Goal: Transaction & Acquisition: Purchase product/service

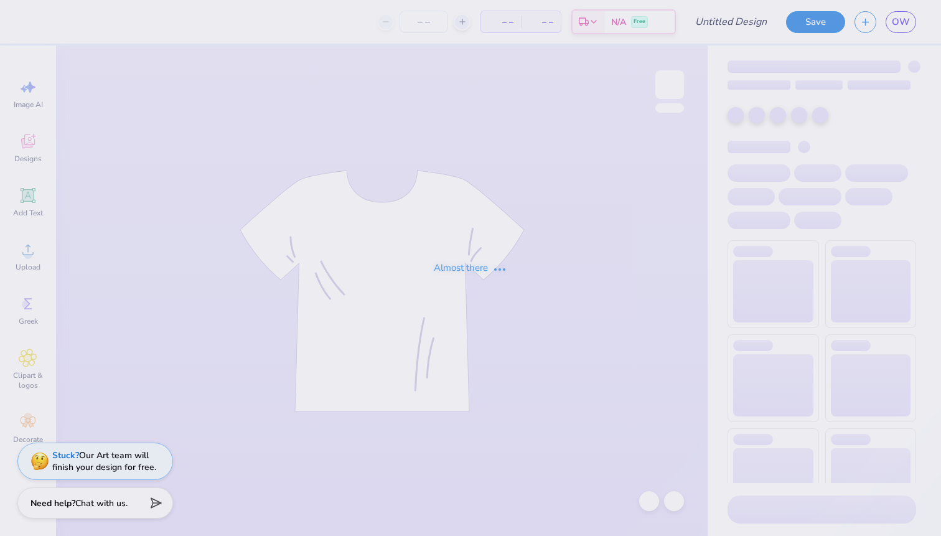
type input "philo shirts"
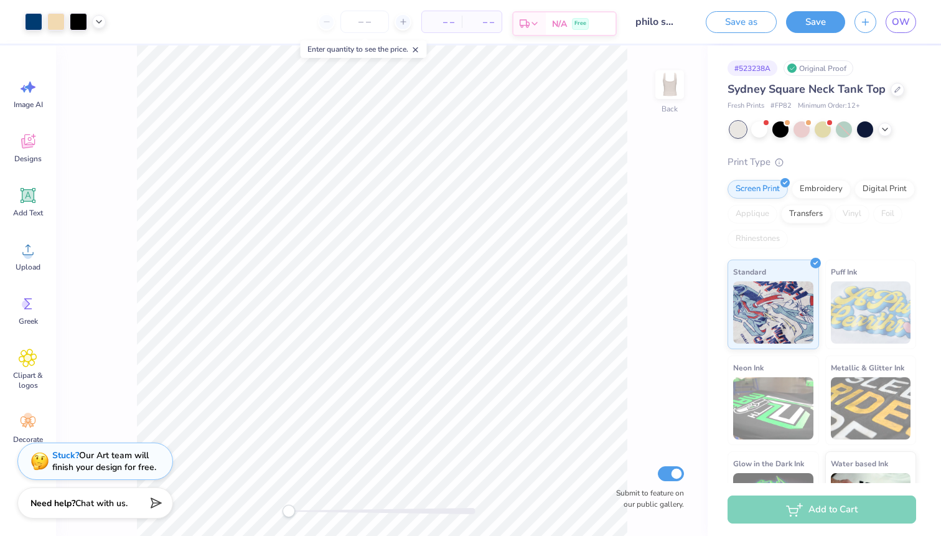
click at [543, 22] on div "Est. Delivery" at bounding box center [529, 23] width 32 height 22
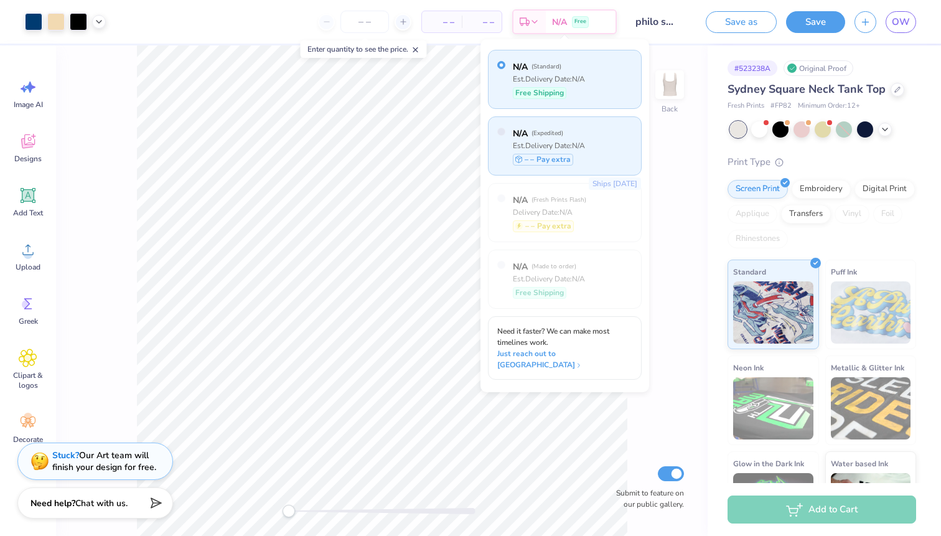
click at [614, 140] on div "N/A ( Expedited ) Est. Delivery Date: N/A – – Pay extra" at bounding box center [565, 145] width 154 height 59
radio input "false"
radio input "true"
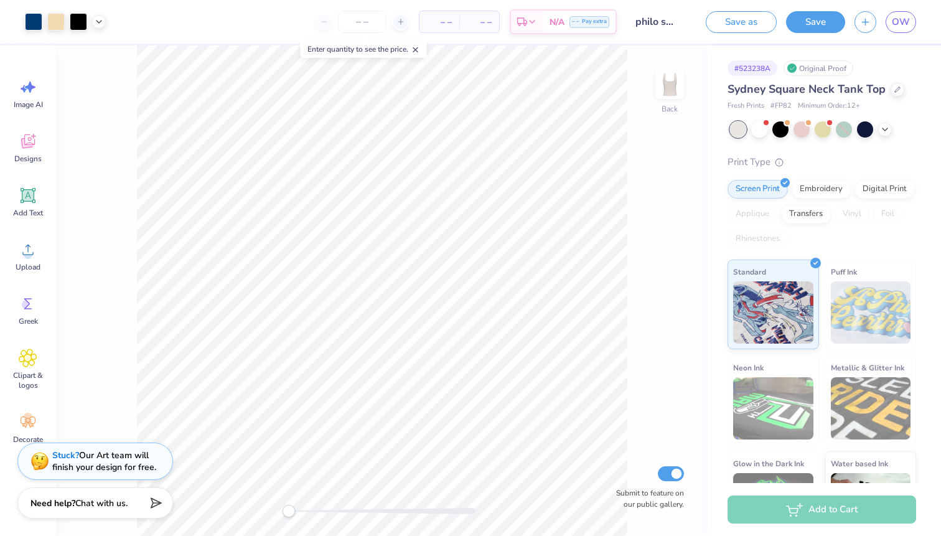
click at [440, 21] on span "– –" at bounding box center [439, 22] width 25 height 13
click at [368, 22] on input "number" at bounding box center [362, 22] width 49 height 22
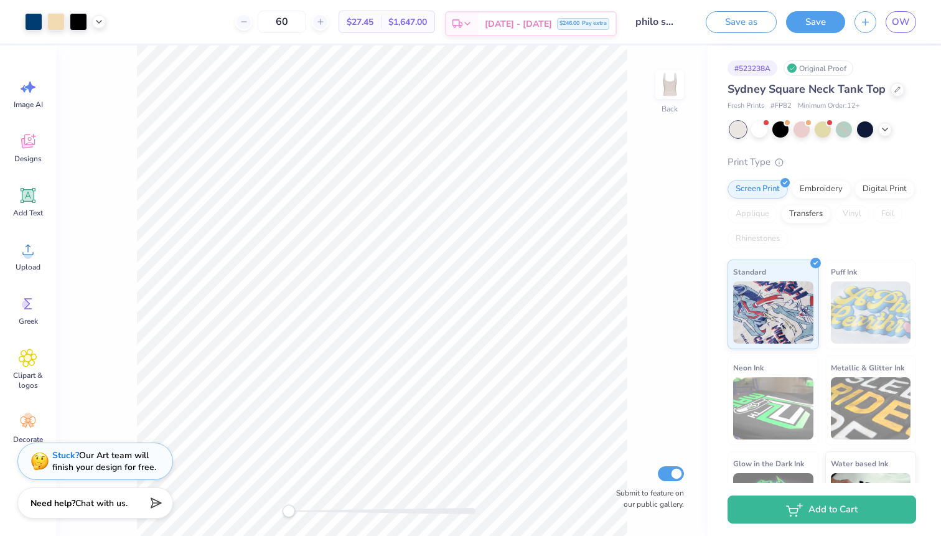
type input "60"
click at [472, 26] on icon at bounding box center [467, 24] width 10 height 10
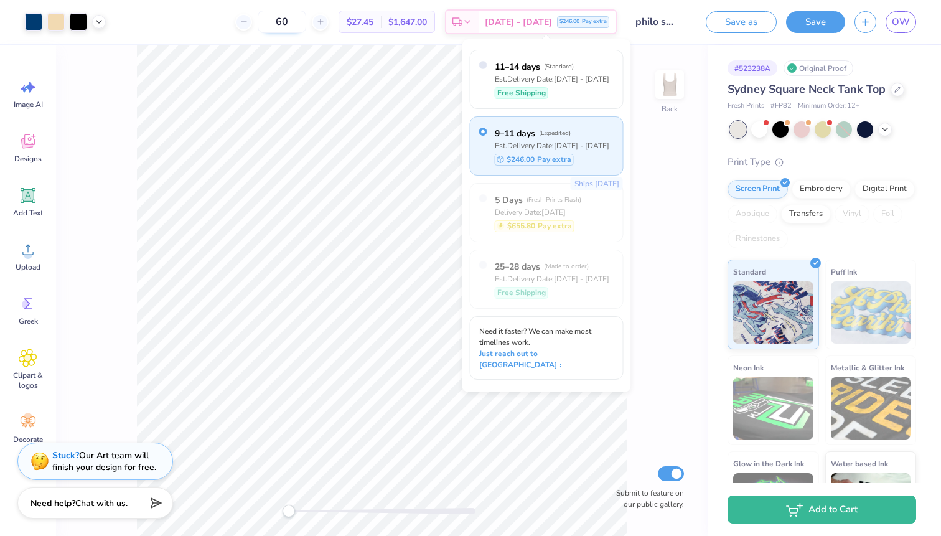
click at [306, 22] on input "60" at bounding box center [282, 22] width 49 height 22
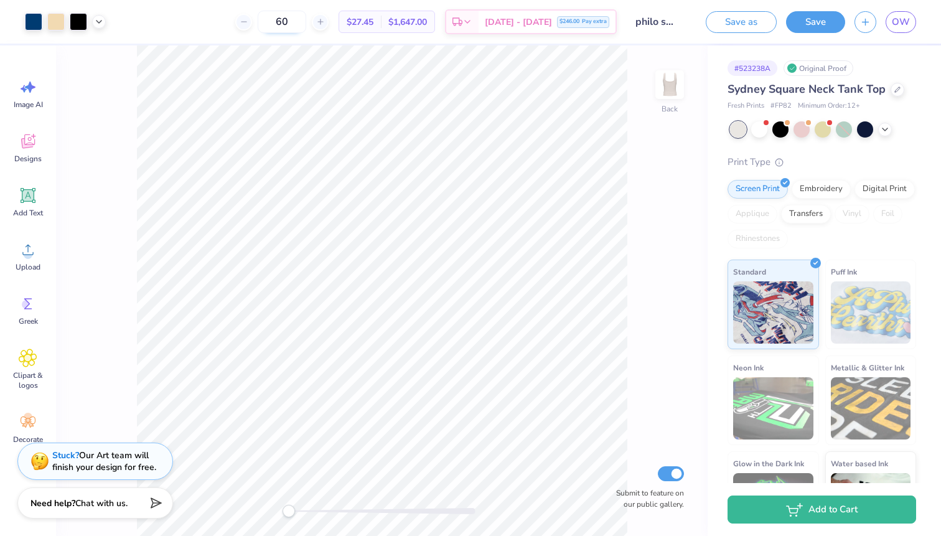
drag, startPoint x: 322, startPoint y: 22, endPoint x: 301, endPoint y: 22, distance: 21.2
click at [301, 22] on input "60" at bounding box center [282, 22] width 49 height 22
click at [218, 25] on div "12 $27.45 Per Item $1,647.00 Total Est. Delivery [DATE] - [DATE] $246.00 Pay ex…" at bounding box center [366, 22] width 502 height 44
click at [316, 21] on input "12" at bounding box center [292, 22] width 49 height 22
type input "1"
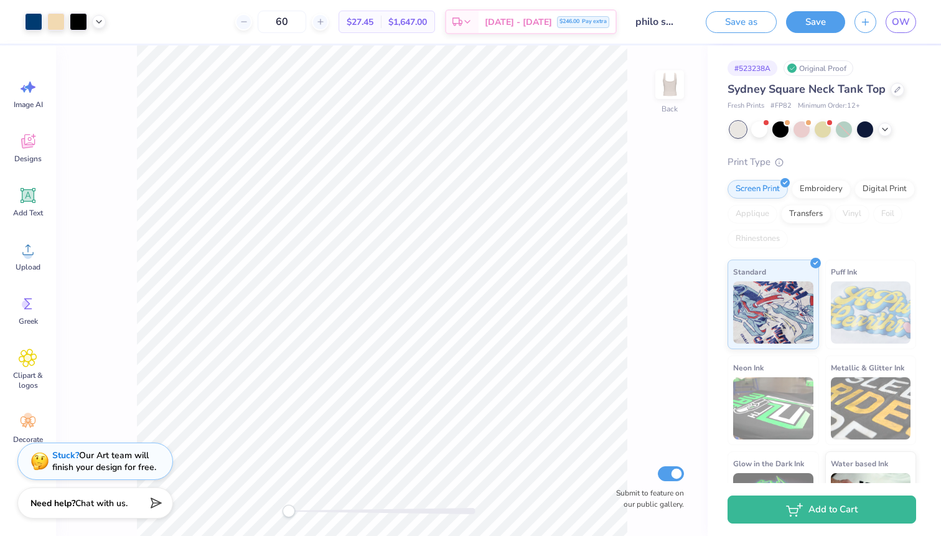
type input "60"
click at [248, 24] on icon at bounding box center [244, 21] width 9 height 9
type input "59"
click at [306, 22] on input "59" at bounding box center [282, 22] width 49 height 22
drag, startPoint x: 317, startPoint y: 22, endPoint x: 298, endPoint y: 22, distance: 18.7
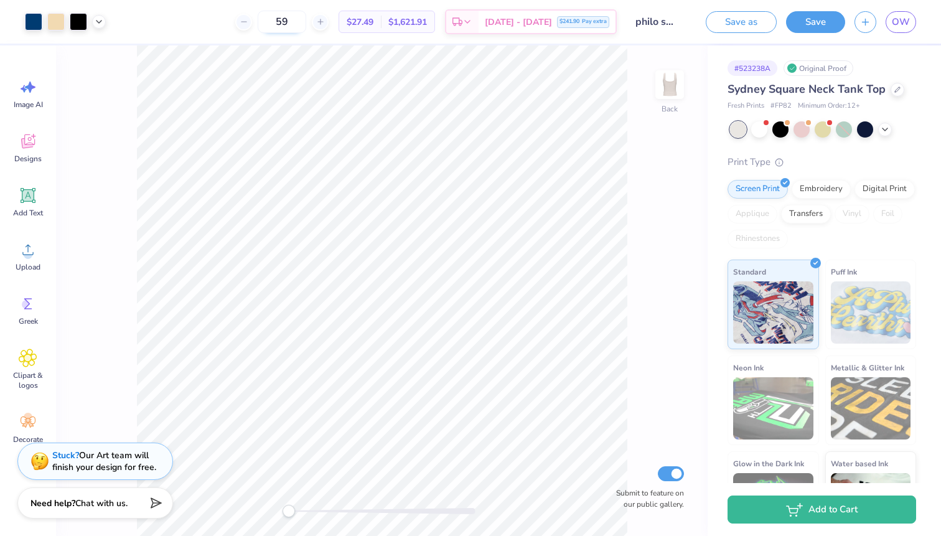
click at [298, 22] on input "59" at bounding box center [282, 22] width 49 height 22
drag, startPoint x: 322, startPoint y: 21, endPoint x: 306, endPoint y: 21, distance: 16.2
click at [306, 21] on input "30" at bounding box center [288, 22] width 49 height 22
click at [316, 19] on input "12" at bounding box center [292, 22] width 49 height 22
drag, startPoint x: 330, startPoint y: 20, endPoint x: 307, endPoint y: 21, distance: 23.7
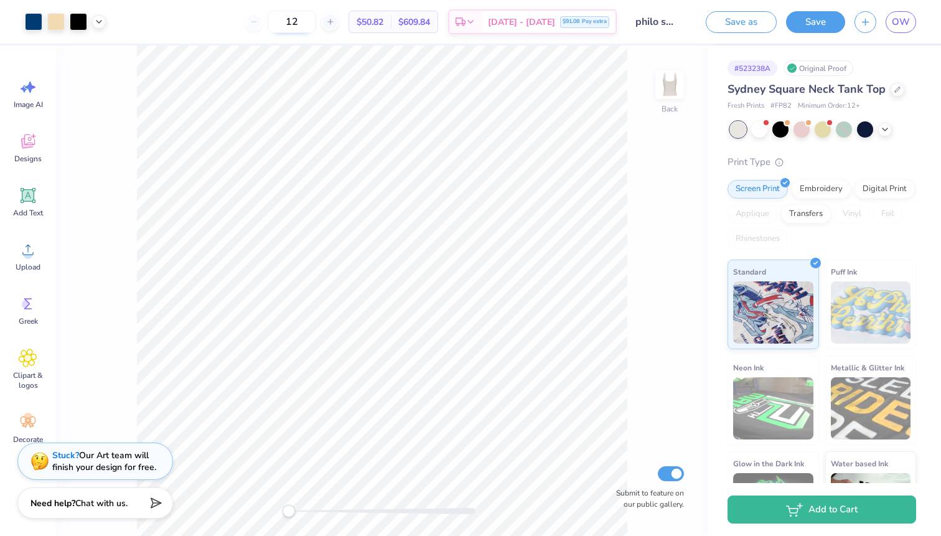
click at [307, 21] on input "12" at bounding box center [292, 22] width 49 height 22
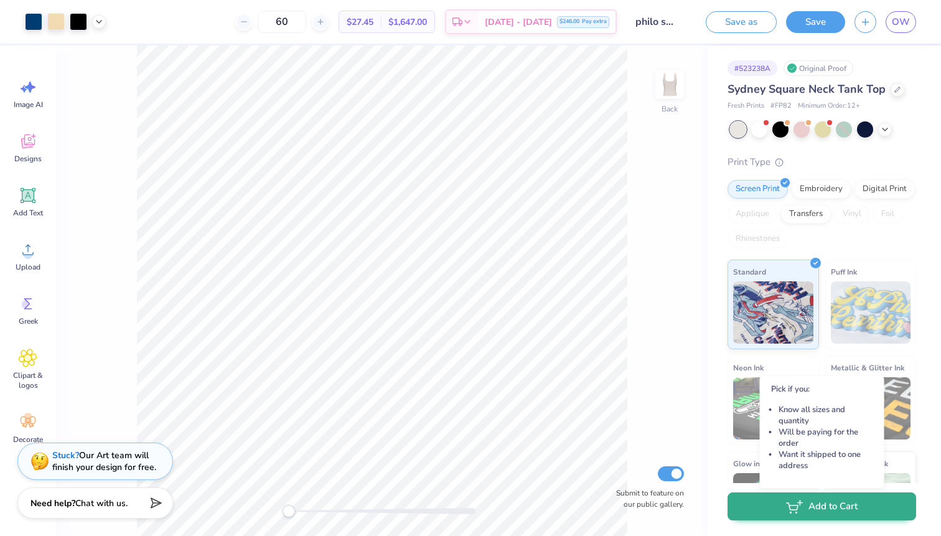
type input "60"
click at [838, 504] on button "Add to Cart" at bounding box center [821, 506] width 189 height 28
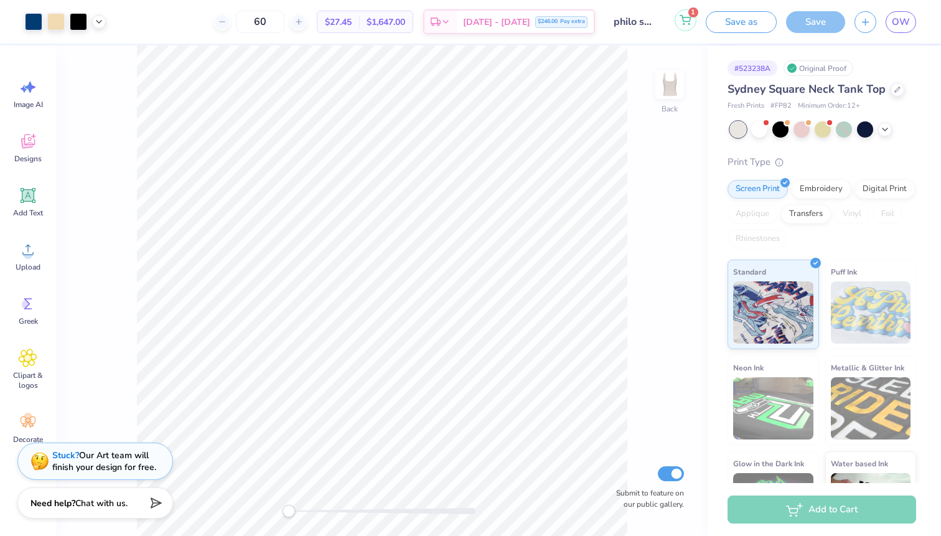
click at [687, 17] on icon at bounding box center [685, 19] width 11 height 6
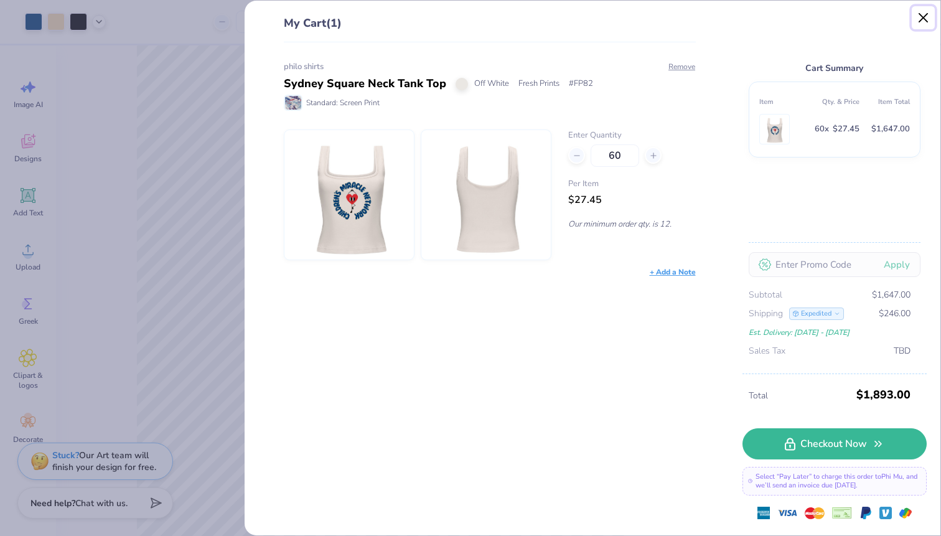
click at [917, 17] on button "Close" at bounding box center [924, 18] width 24 height 24
